Goal: Transaction & Acquisition: Purchase product/service

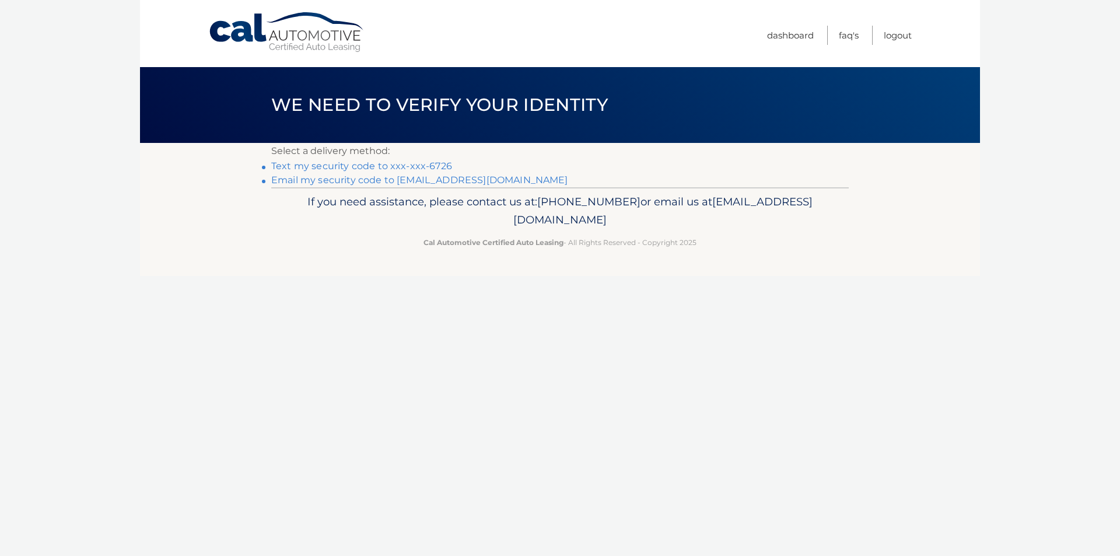
click at [334, 164] on link "Text my security code to xxx-xxx-6726" at bounding box center [361, 165] width 181 height 11
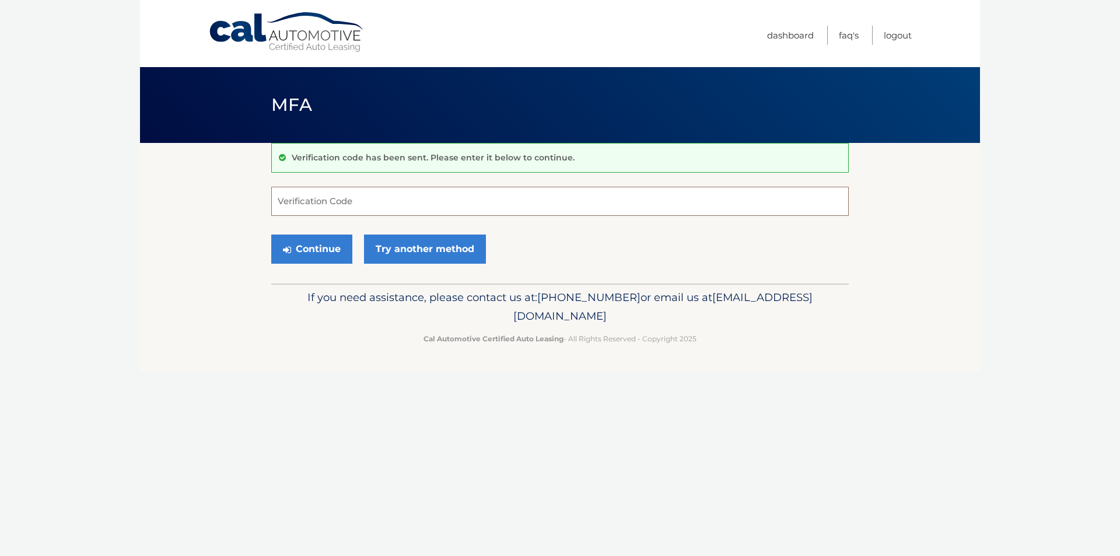
click at [318, 199] on input "Verification Code" at bounding box center [559, 201] width 577 height 29
type input "399405"
click at [299, 243] on button "Continue" at bounding box center [311, 248] width 81 height 29
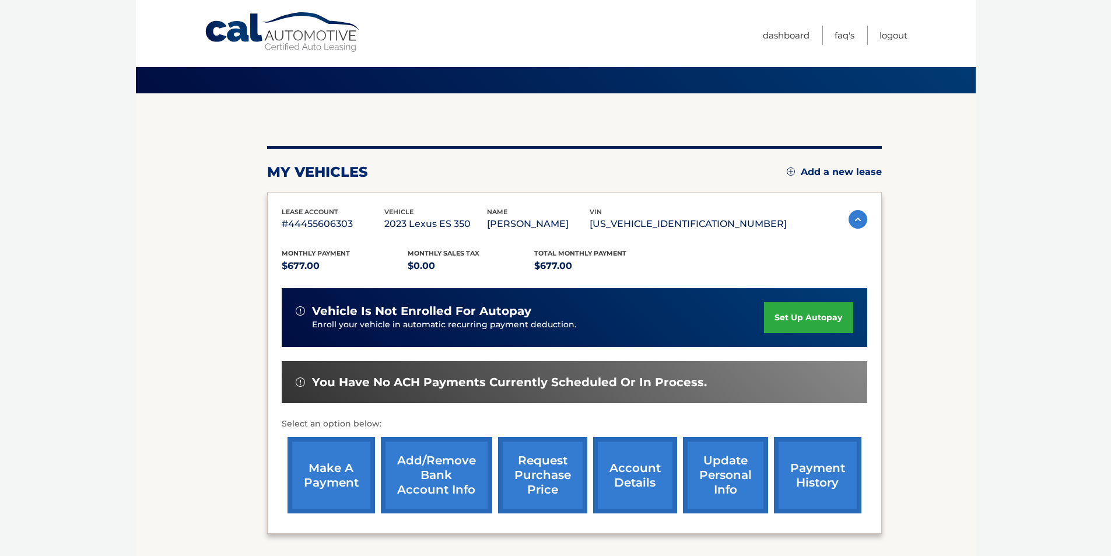
scroll to position [151, 0]
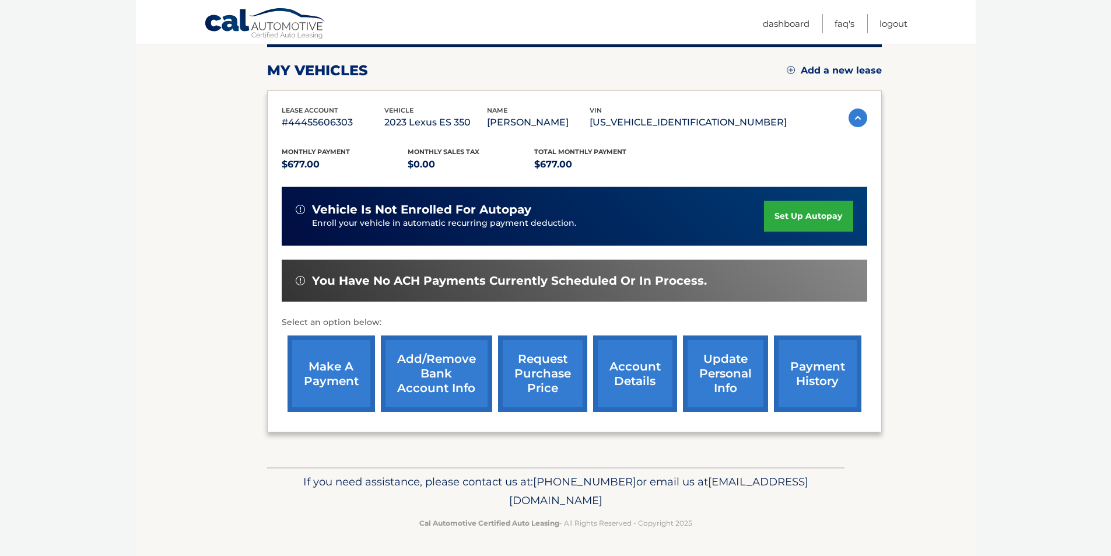
click at [327, 362] on link "make a payment" at bounding box center [330, 373] width 87 height 76
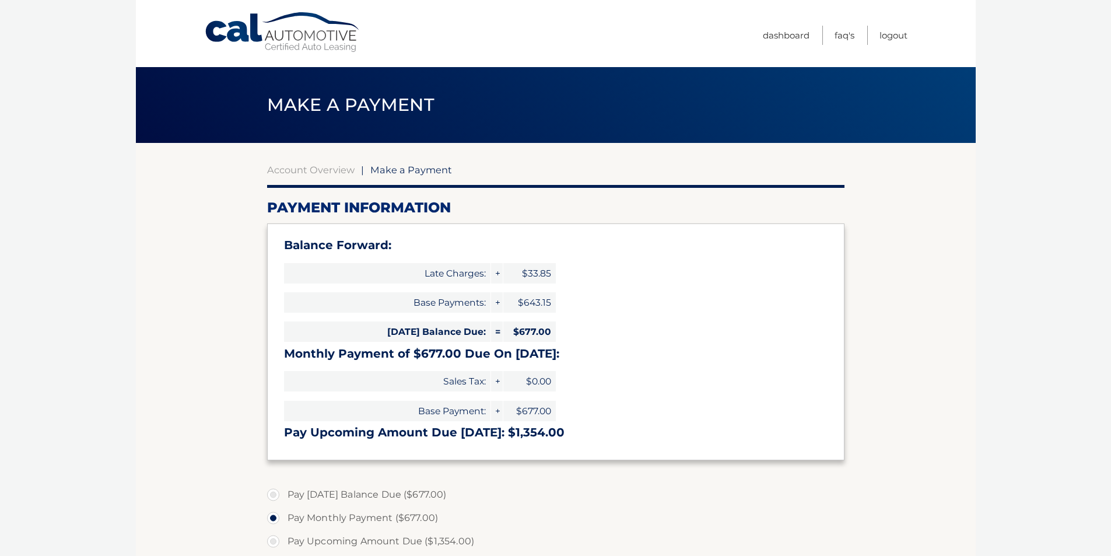
select select "NDE4NWVjNjYtOWNlNS00Y2RmLWFiYzUtYmZjNDY0OWY4NDdk"
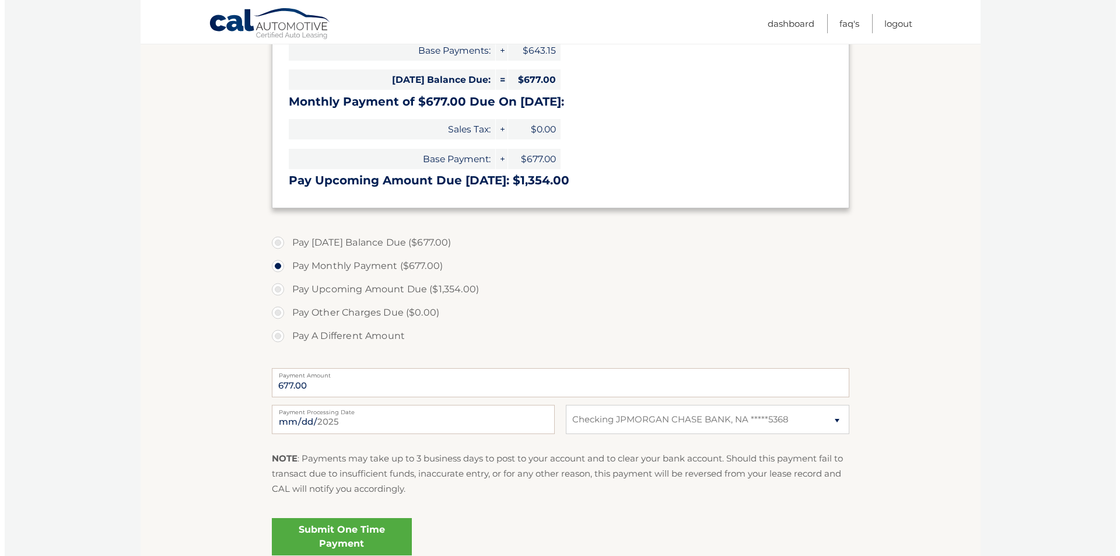
scroll to position [292, 0]
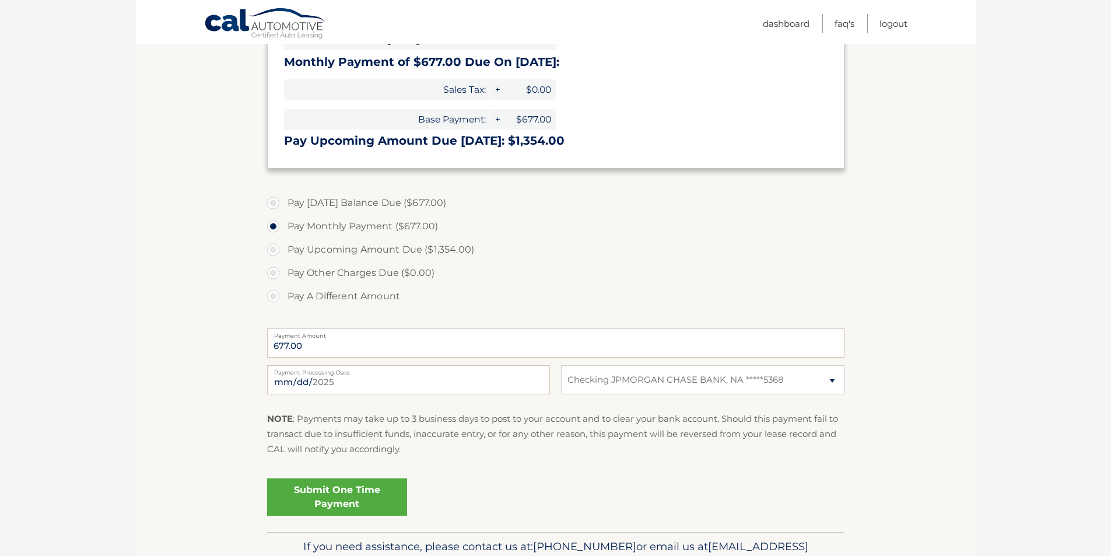
click at [335, 493] on link "Submit One Time Payment" at bounding box center [337, 496] width 140 height 37
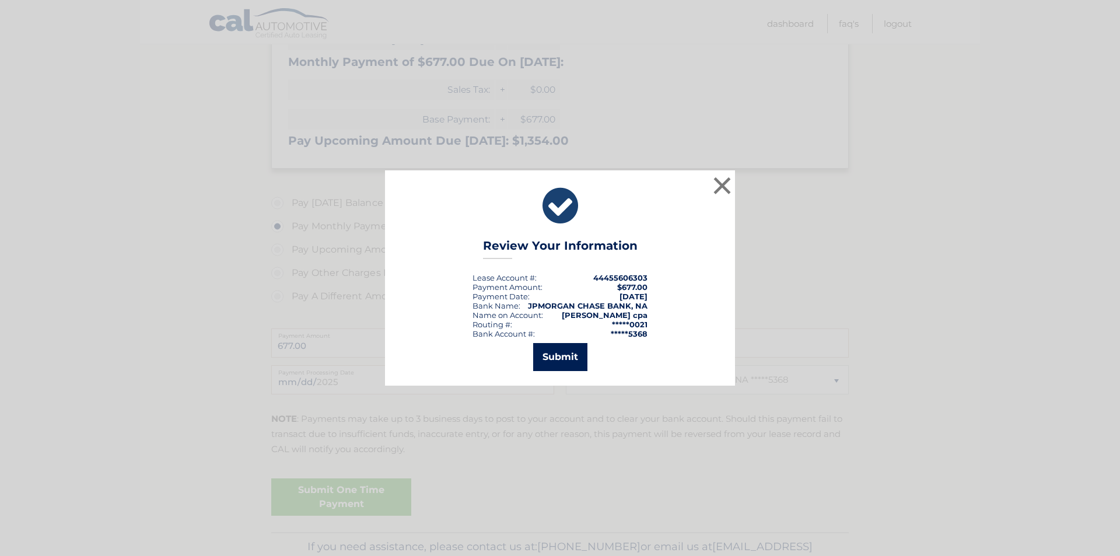
click at [563, 356] on button "Submit" at bounding box center [560, 357] width 54 height 28
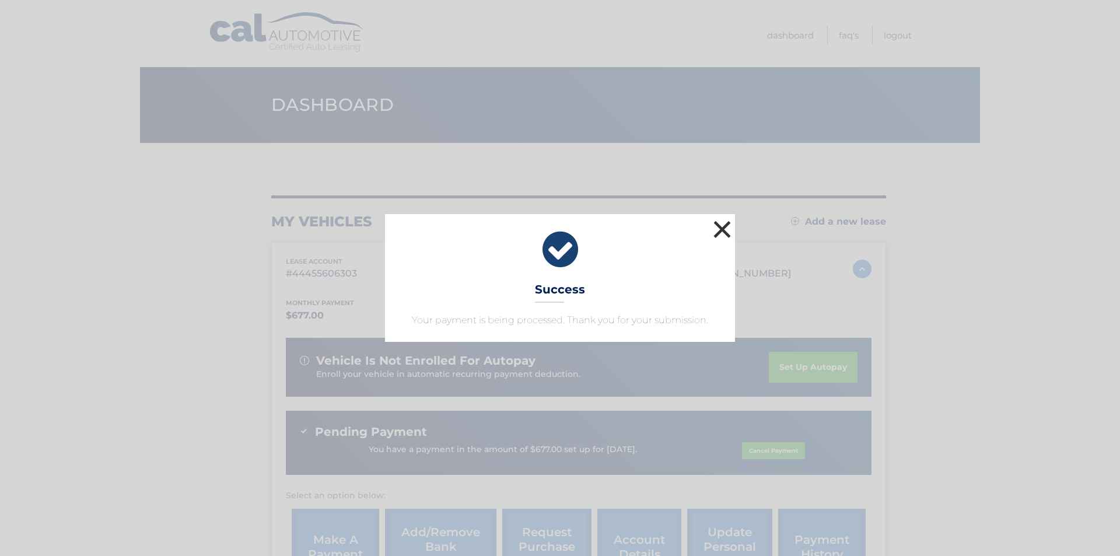
click at [721, 227] on button "×" at bounding box center [721, 229] width 23 height 23
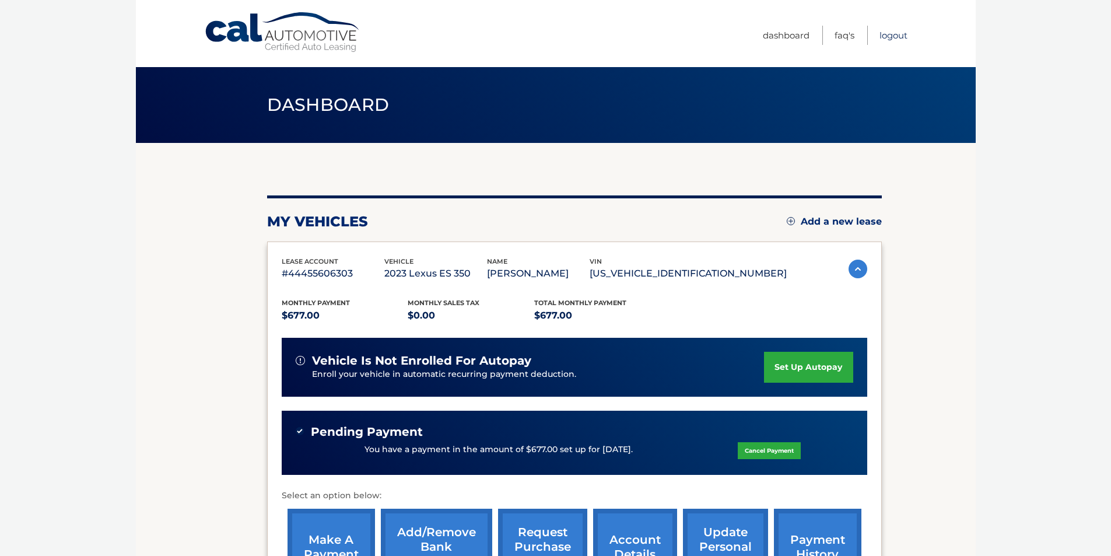
click at [893, 34] on link "Logout" at bounding box center [893, 35] width 28 height 19
